Goal: Transaction & Acquisition: Book appointment/travel/reservation

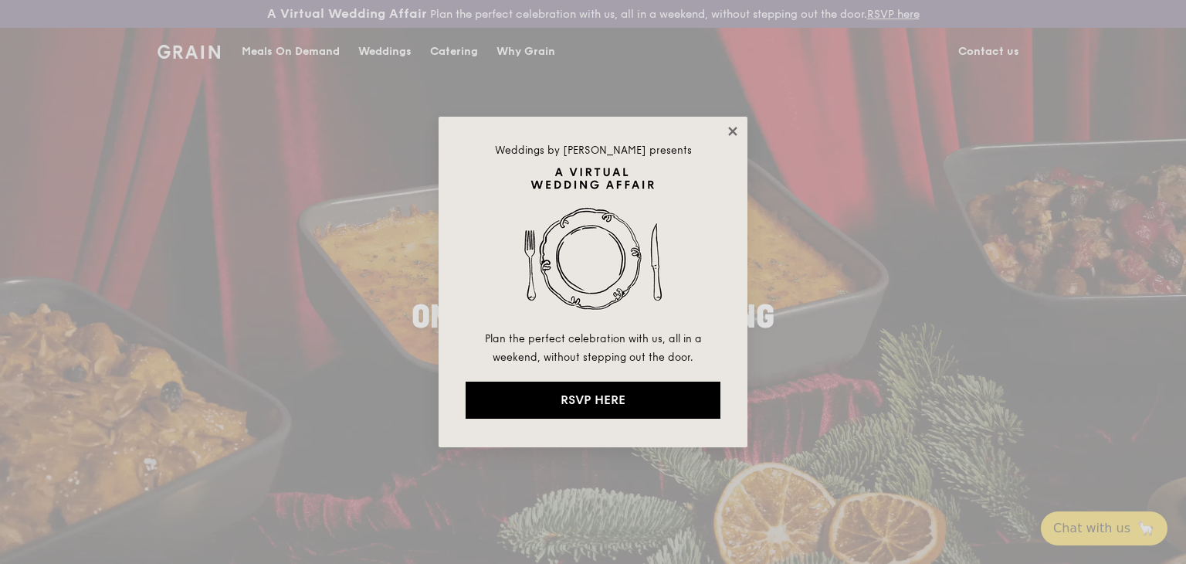
click at [737, 128] on icon at bounding box center [733, 131] width 14 height 14
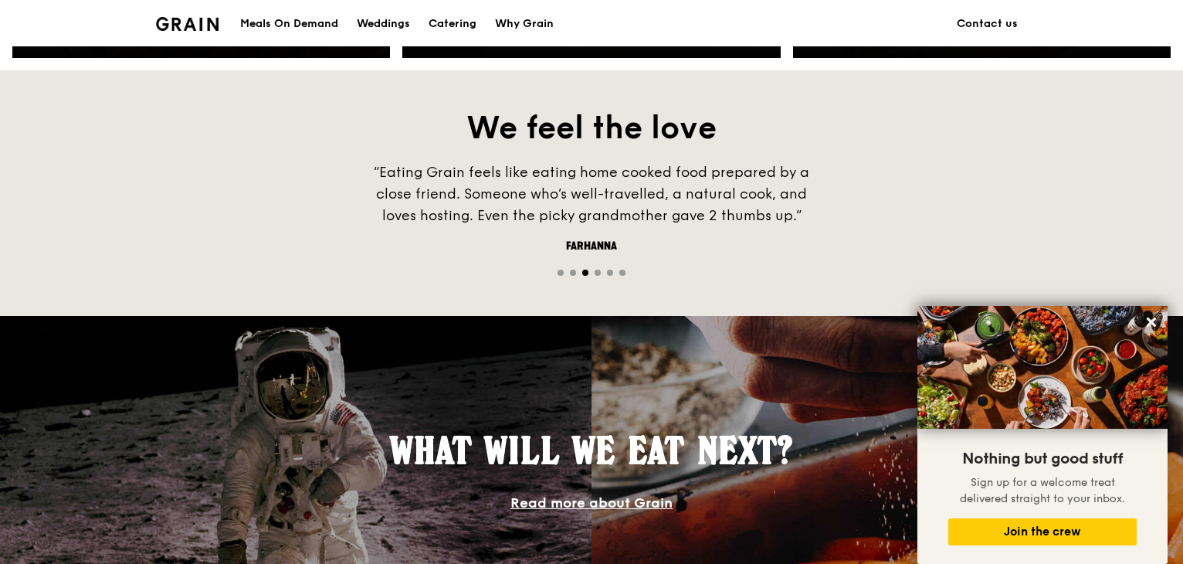
scroll to position [795, 0]
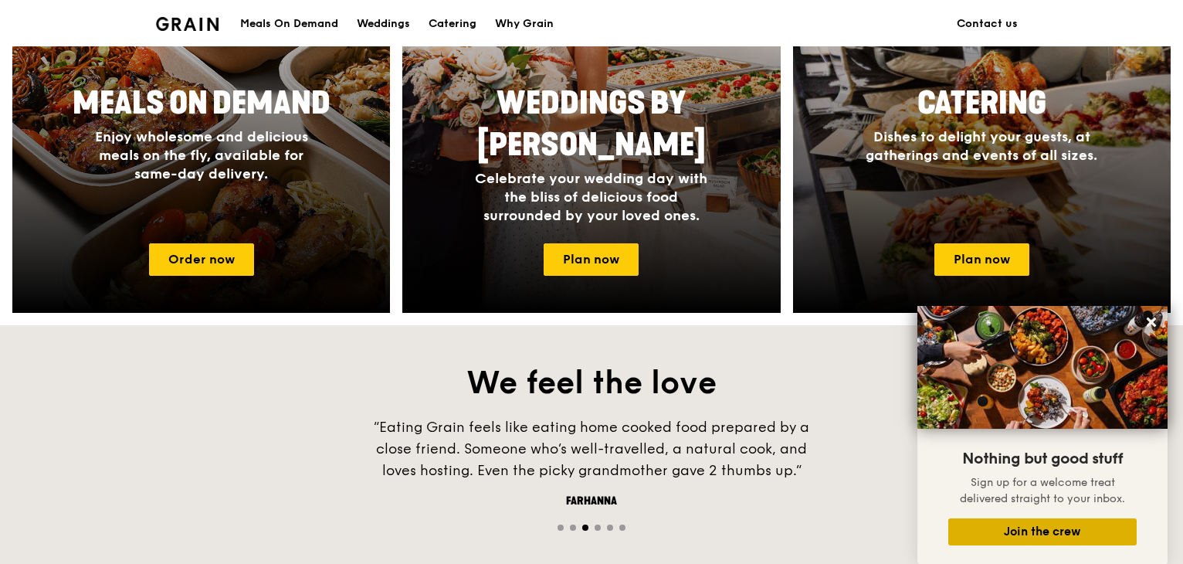
click at [1082, 529] on button "Join the crew" at bounding box center [1043, 531] width 188 height 27
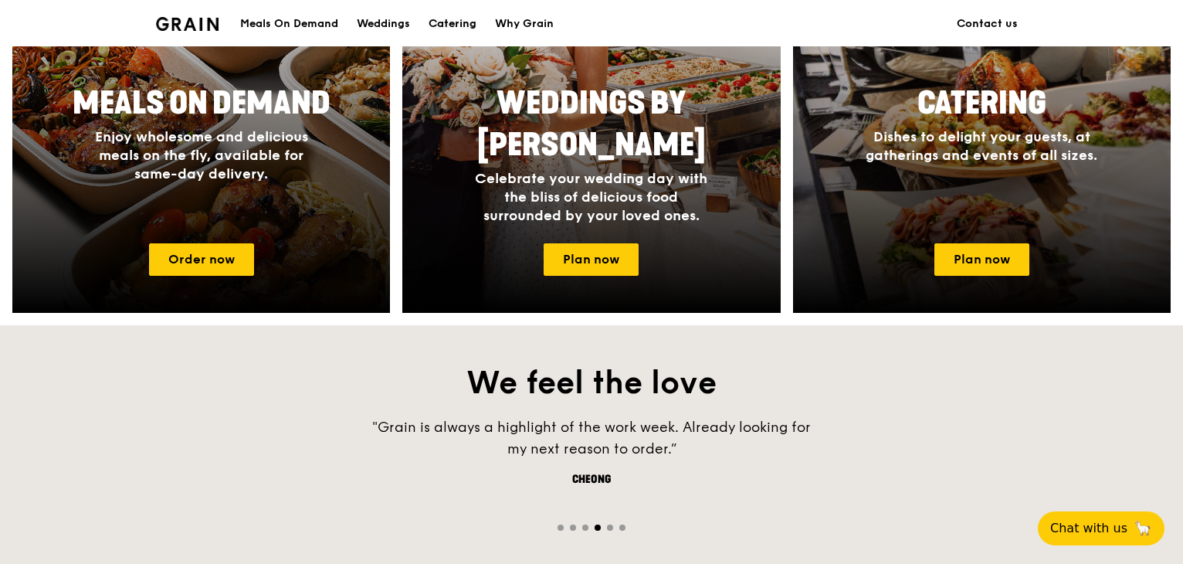
click at [440, 24] on div "Catering" at bounding box center [453, 24] width 48 height 46
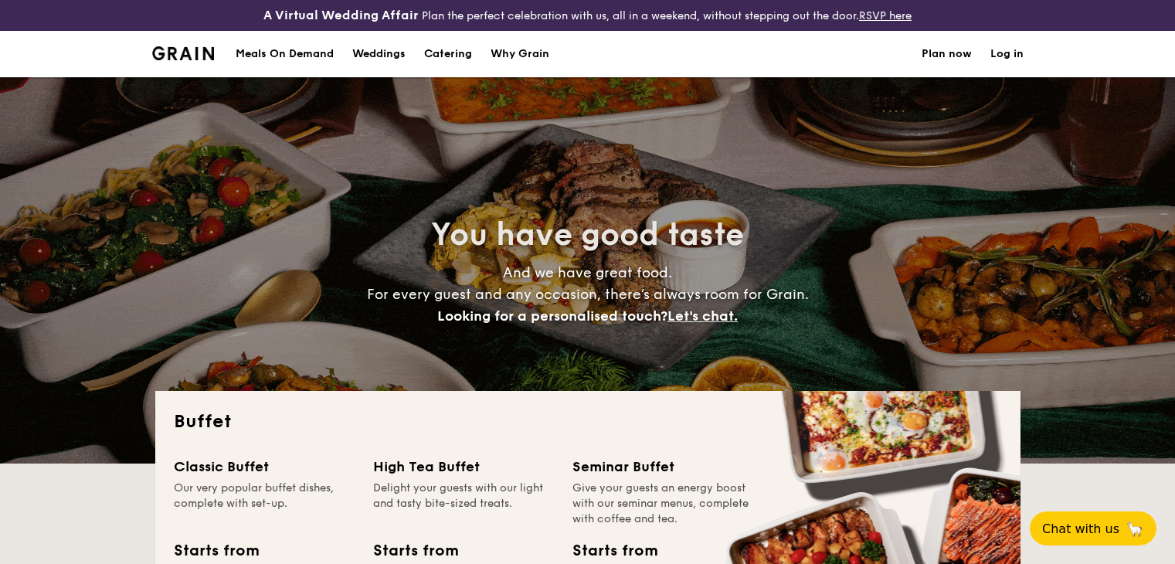
select select
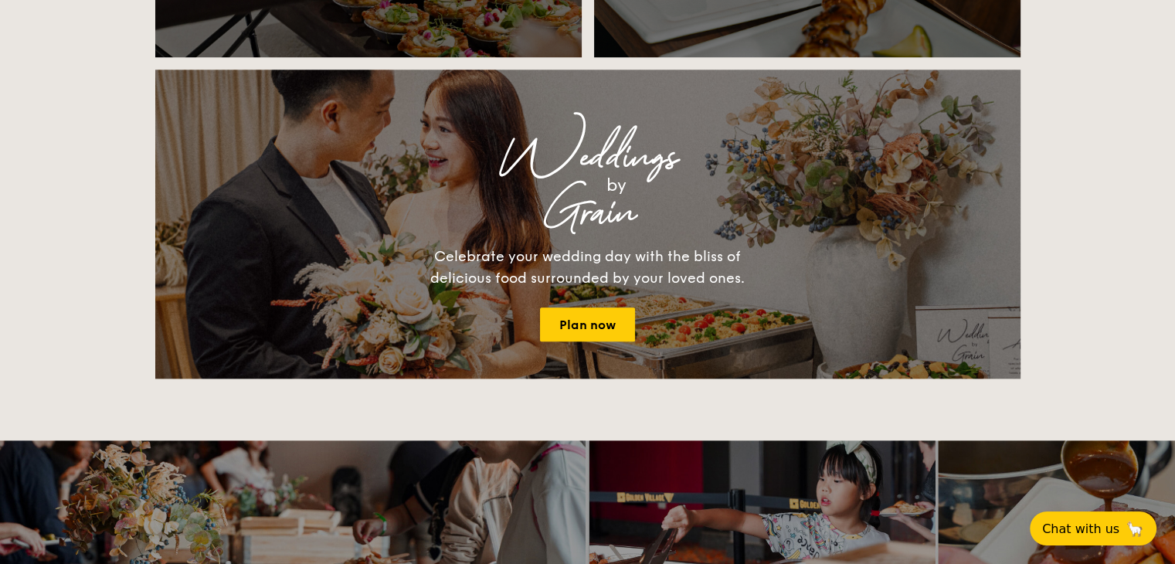
scroll to position [1699, 0]
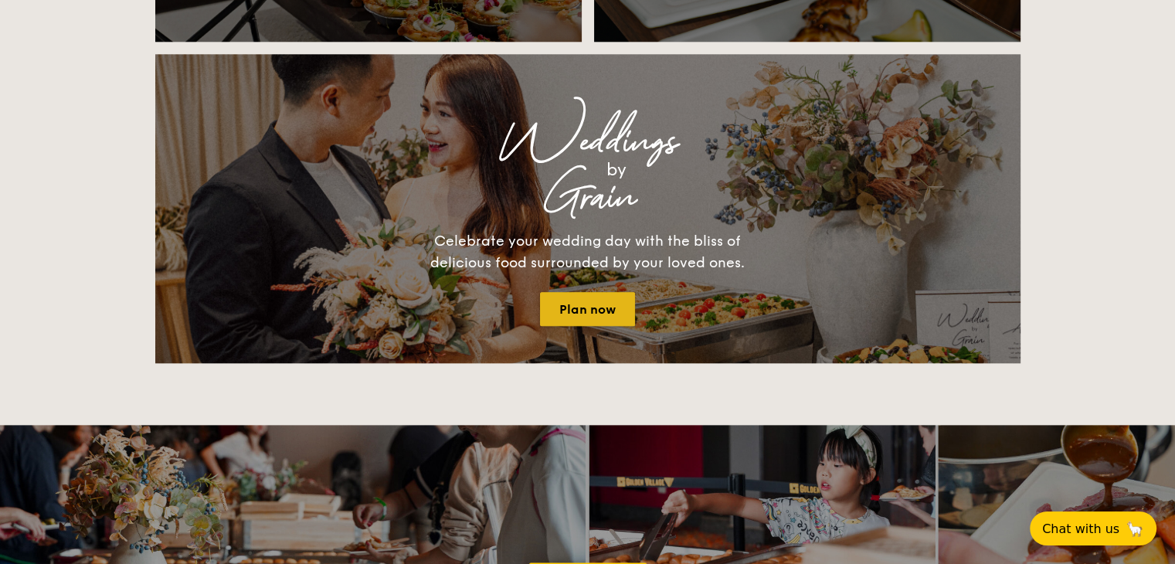
click at [616, 316] on link "Plan now" at bounding box center [587, 309] width 95 height 34
